Goal: Task Accomplishment & Management: Complete application form

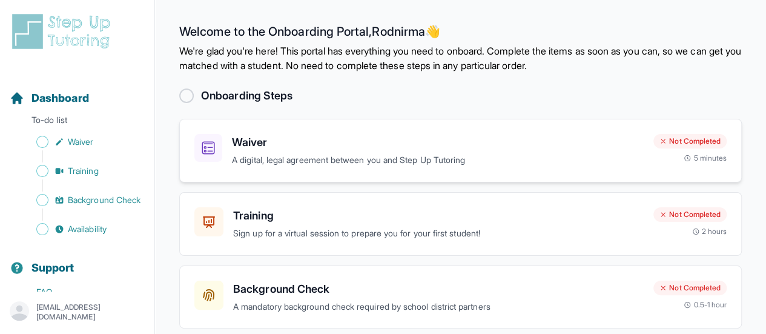
click at [314, 159] on p "A digital, legal agreement between you and Step Up Tutoring" at bounding box center [438, 160] width 412 height 14
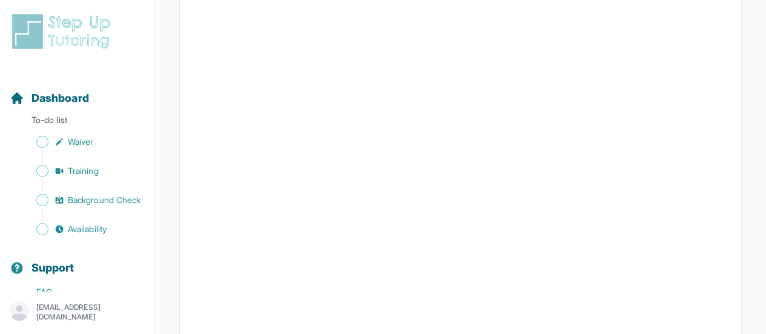
scroll to position [118, 0]
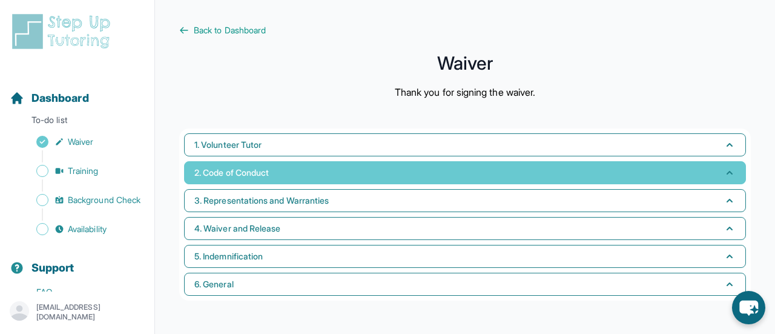
click at [377, 162] on button "2. Code of Conduct" at bounding box center [465, 172] width 562 height 23
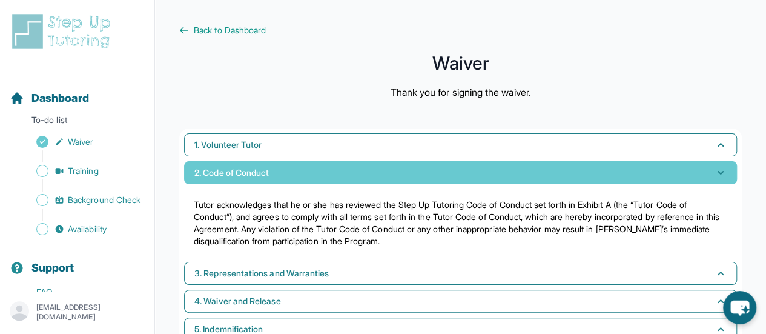
click at [377, 162] on button "2. Code of Conduct" at bounding box center [460, 172] width 553 height 23
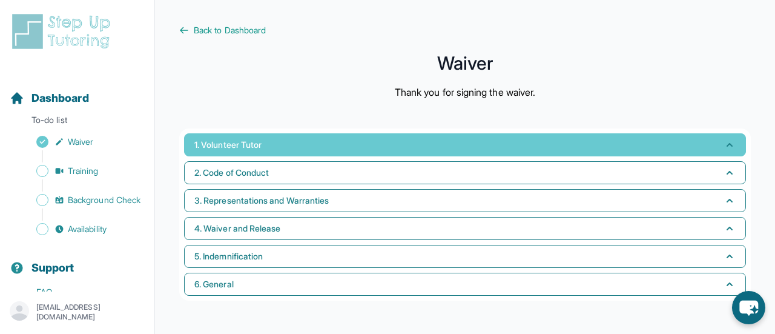
click at [346, 137] on button "1. Volunteer Tutor" at bounding box center [465, 144] width 562 height 23
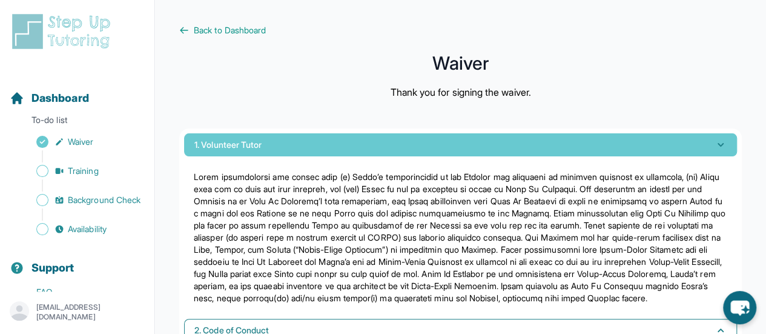
click at [346, 137] on button "1. Volunteer Tutor" at bounding box center [460, 144] width 553 height 23
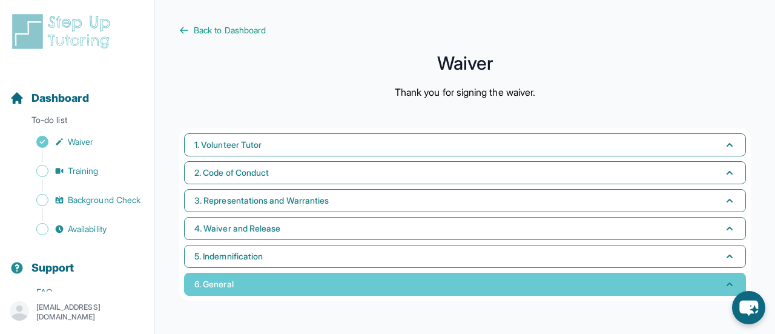
click at [313, 292] on button "6. General" at bounding box center [465, 283] width 562 height 23
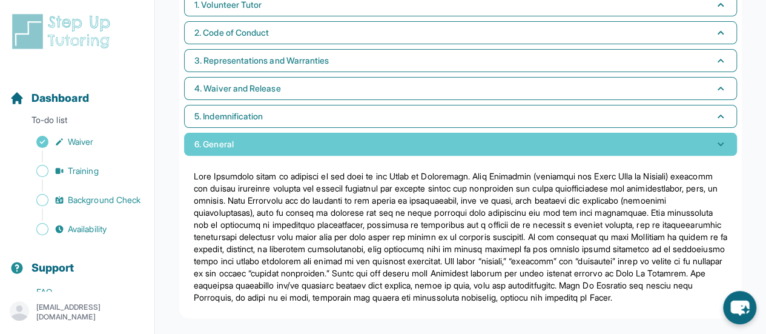
scroll to position [157, 0]
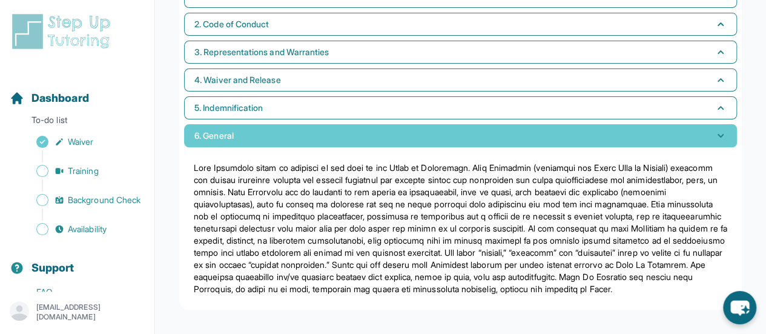
click at [232, 131] on button "6. General" at bounding box center [460, 135] width 553 height 23
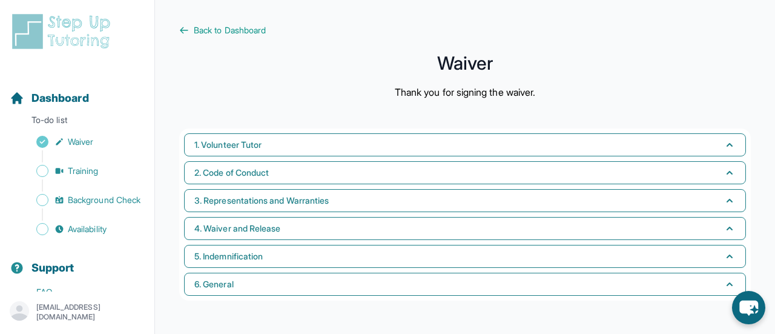
click at [59, 26] on img at bounding box center [64, 31] width 108 height 39
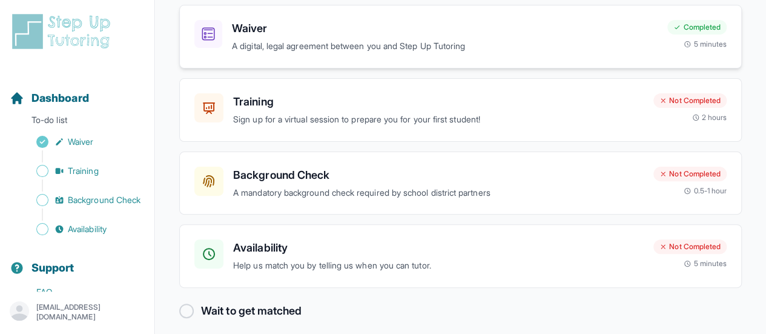
scroll to position [122, 0]
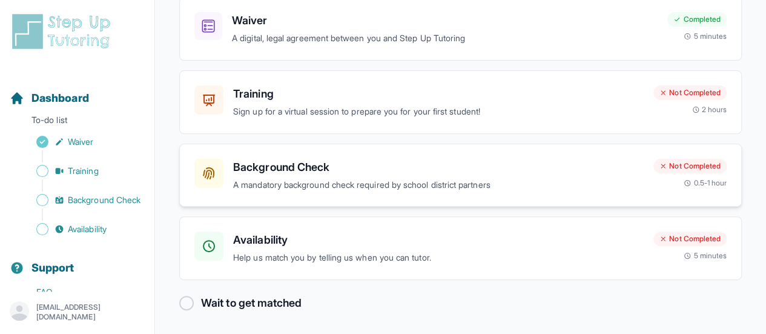
click at [291, 178] on p "A mandatory background check required by school district partners" at bounding box center [438, 185] width 410 height 14
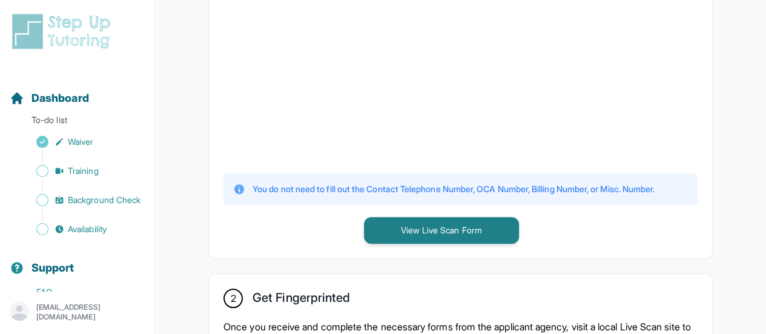
scroll to position [435, 0]
